Goal: Information Seeking & Learning: Understand process/instructions

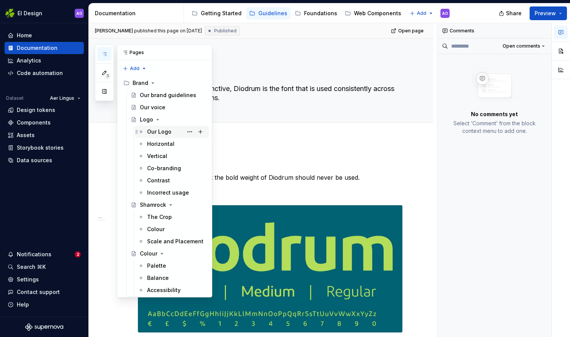
click at [163, 129] on div "Our Logo" at bounding box center [159, 132] width 24 height 8
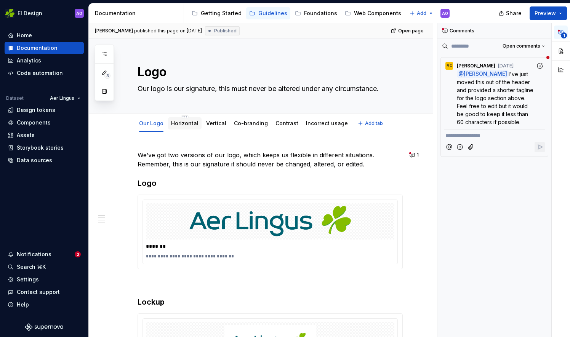
click at [179, 118] on div "Horizontal" at bounding box center [185, 123] width 34 height 12
click at [184, 122] on link "Horizontal" at bounding box center [184, 123] width 27 height 6
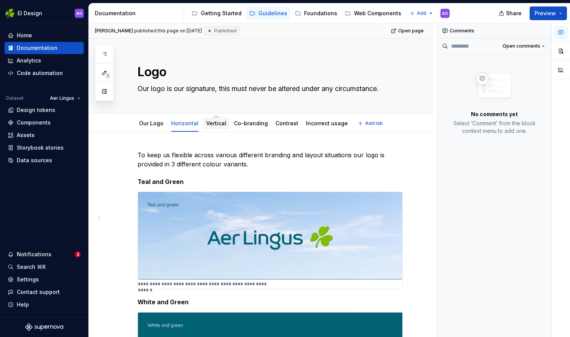
click at [206, 129] on div "Vertical" at bounding box center [216, 123] width 26 height 12
click at [211, 122] on link "Vertical" at bounding box center [216, 123] width 20 height 6
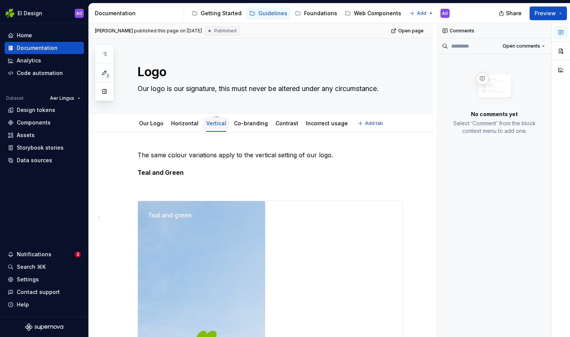
click at [214, 115] on div "Vertical" at bounding box center [216, 123] width 26 height 16
click at [214, 117] on html "EI Design AO Home Documentation Analytics Code automation Dataset Aer Lingus De…" at bounding box center [285, 168] width 570 height 337
click at [231, 102] on html "EI Design AO Home Documentation Analytics Code automation Dataset Aer Lingus De…" at bounding box center [285, 168] width 570 height 337
type textarea "*"
